Goal: Information Seeking & Learning: Learn about a topic

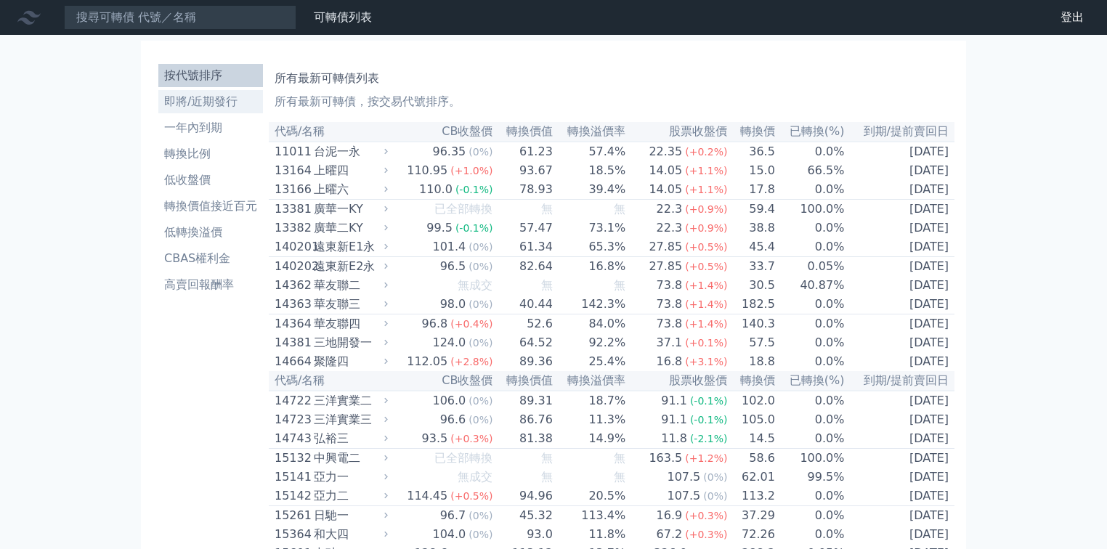
drag, startPoint x: 221, startPoint y: 279, endPoint x: 218, endPoint y: 102, distance: 177.3
click at [224, 249] on link "CBAS權利金" at bounding box center [210, 258] width 105 height 23
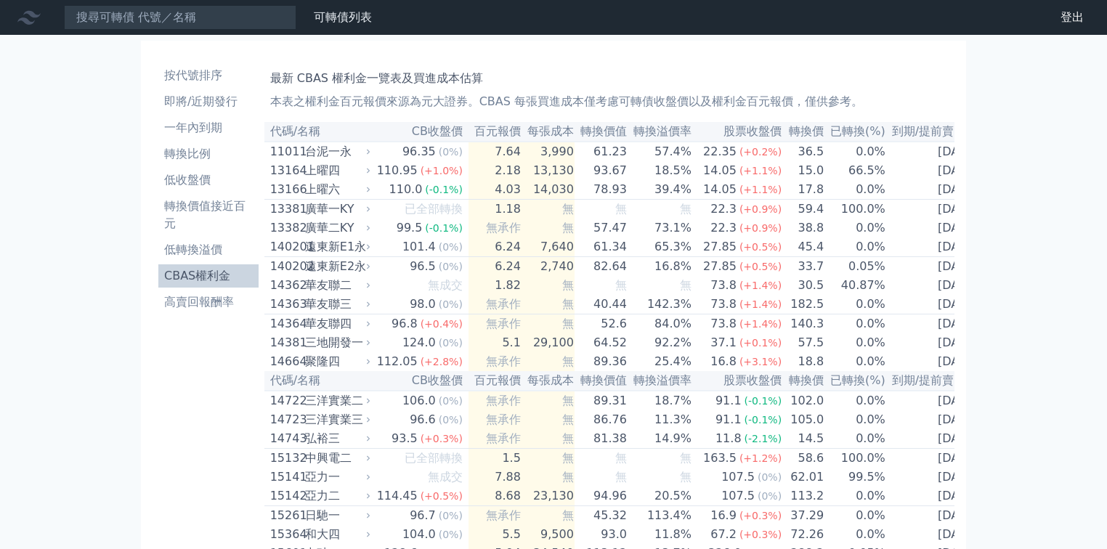
click at [498, 193] on td "4.03" at bounding box center [495, 190] width 53 height 20
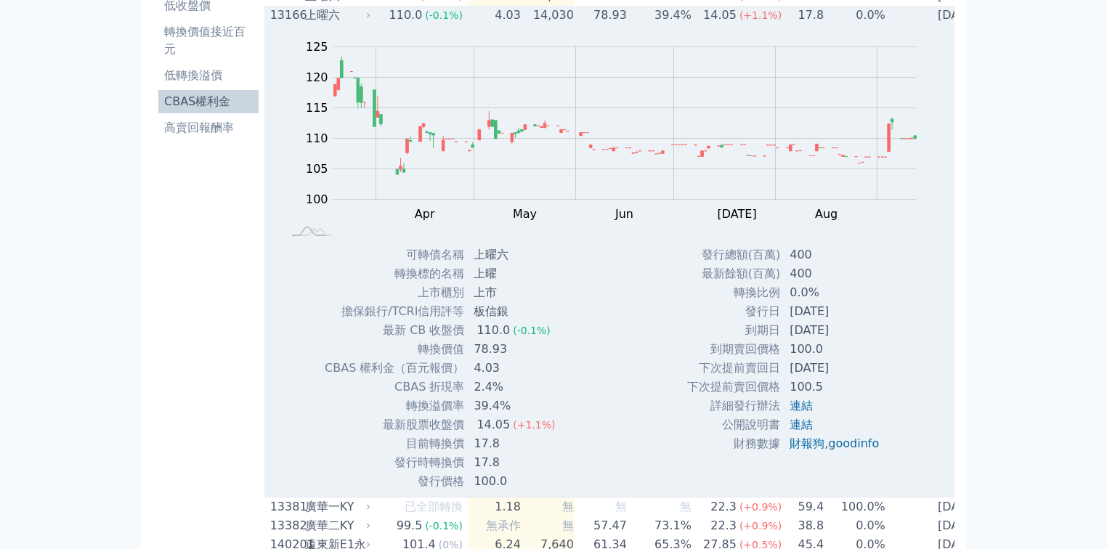
scroll to position [116, 0]
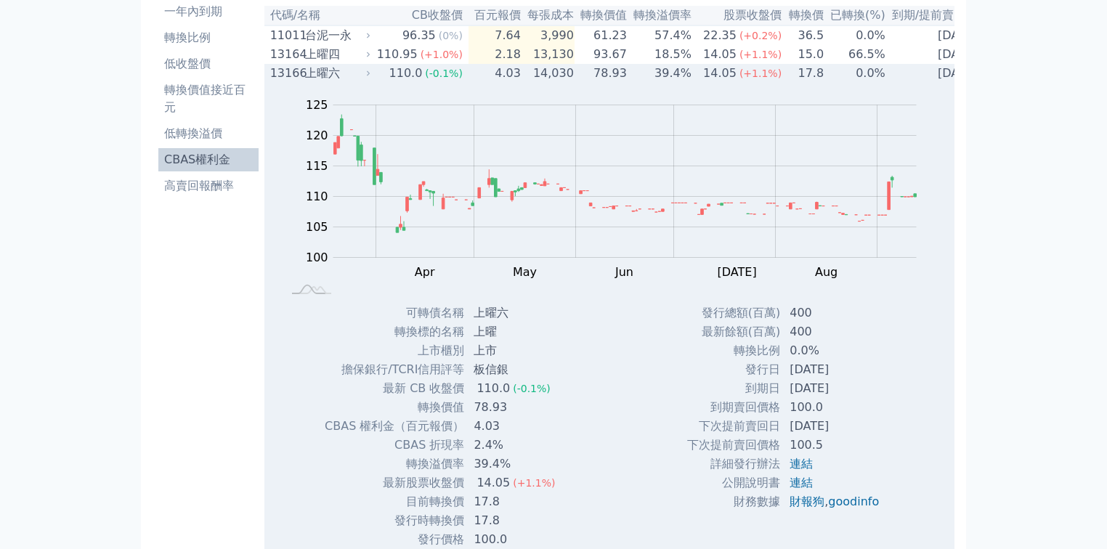
click at [320, 74] on div "上曜六" at bounding box center [336, 73] width 62 height 17
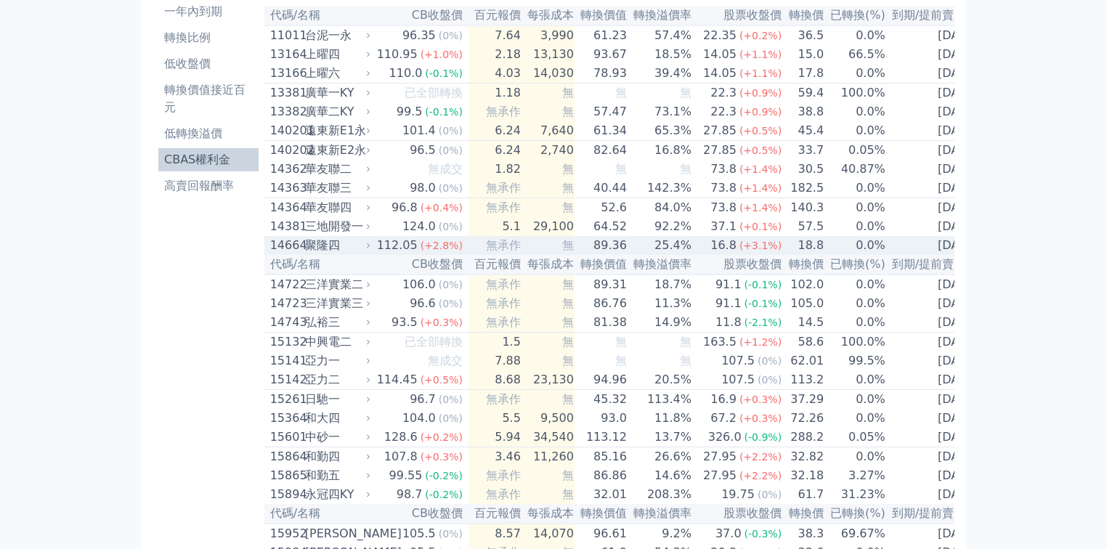
click at [338, 254] on div "聚隆四" at bounding box center [336, 245] width 62 height 17
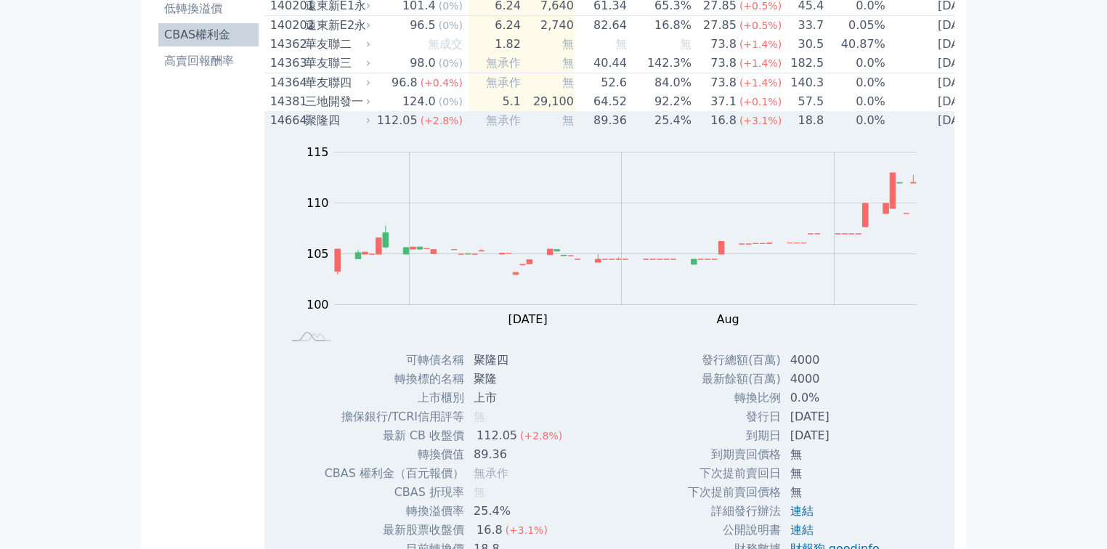
scroll to position [291, 0]
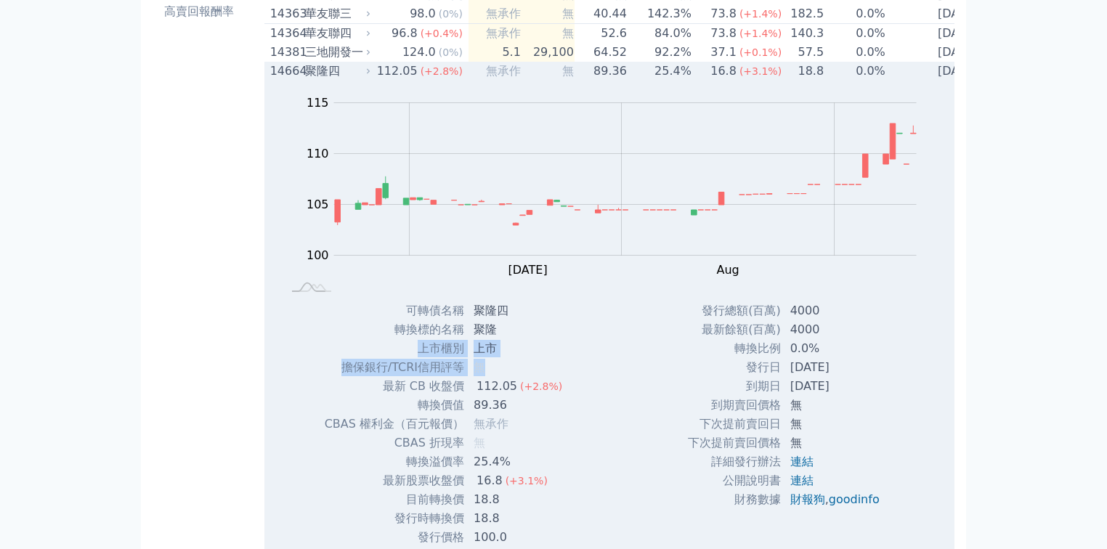
drag, startPoint x: 392, startPoint y: 373, endPoint x: 597, endPoint y: 386, distance: 206.0
click at [519, 382] on tbody "可轉債名稱 聚隆四 轉換標的名稱 聚隆 上市櫃別 上市 擔保銀行/TCRI信用評等 無 最新 CB 收盤價 112.05 (+2.8%) 無" at bounding box center [449, 424] width 251 height 246
click at [657, 378] on div "Zoom Out 104 98 100 102 104 120 115 110 105 95 90 L Jun [DATE] Aug Sep Oct 開: 1…" at bounding box center [607, 314] width 687 height 466
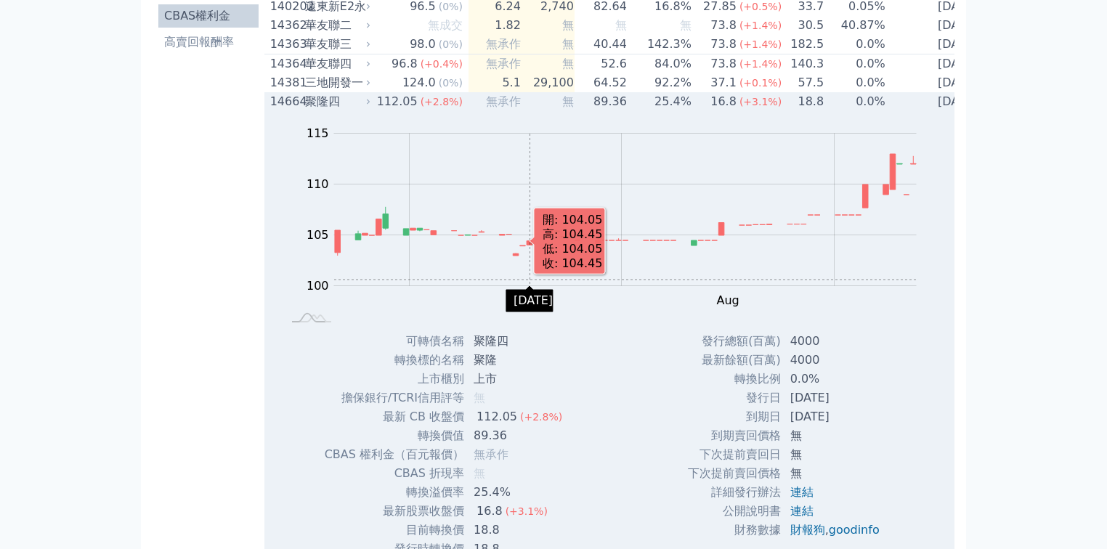
scroll to position [232, 0]
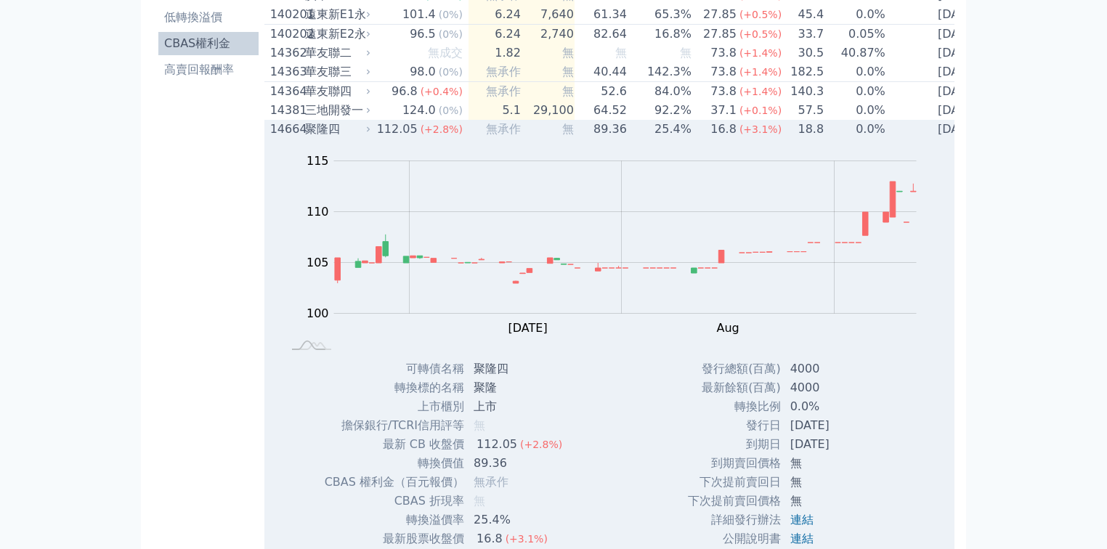
click at [486, 136] on span "無承作" at bounding box center [503, 129] width 35 height 14
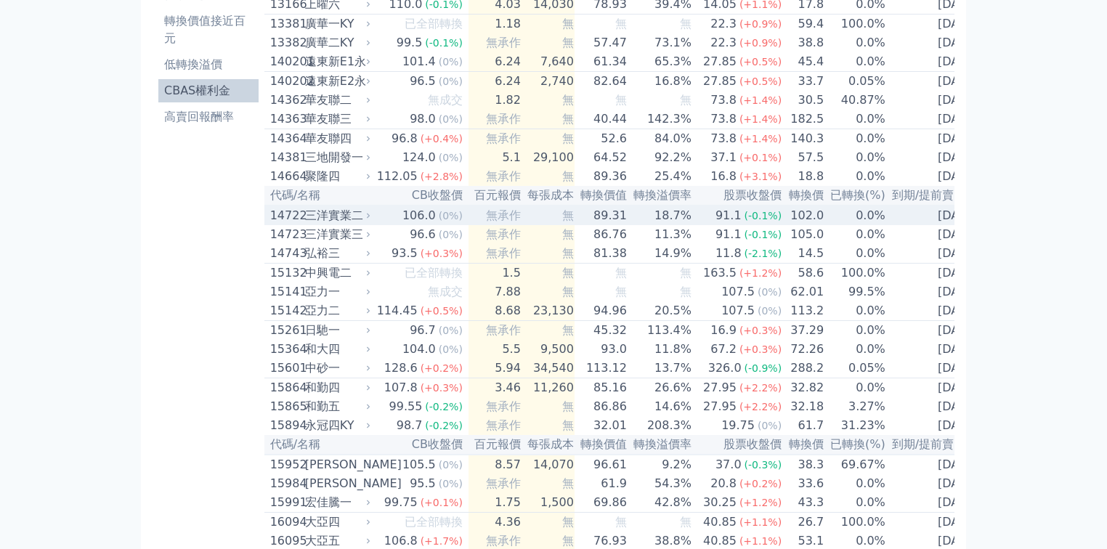
scroll to position [116, 0]
